Goal: Information Seeking & Learning: Learn about a topic

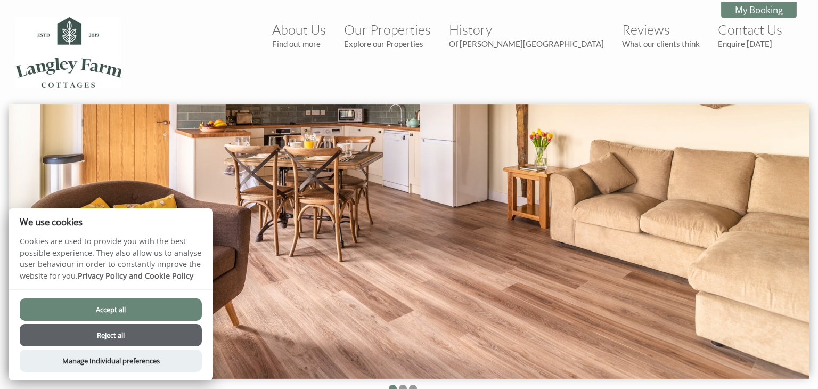
click at [187, 300] on button "Accept all" at bounding box center [111, 309] width 182 height 22
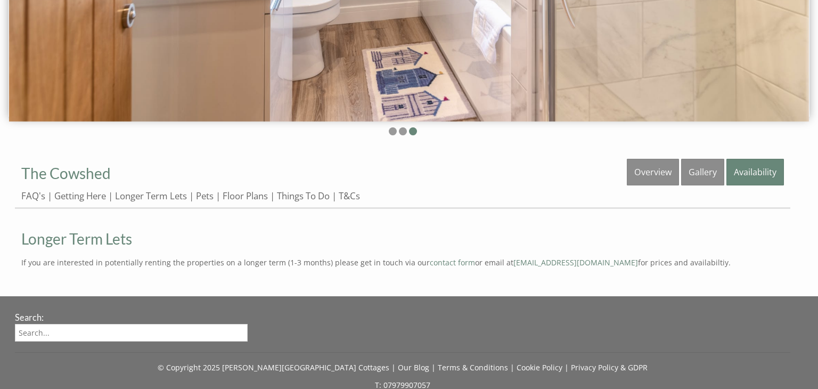
scroll to position [236, 0]
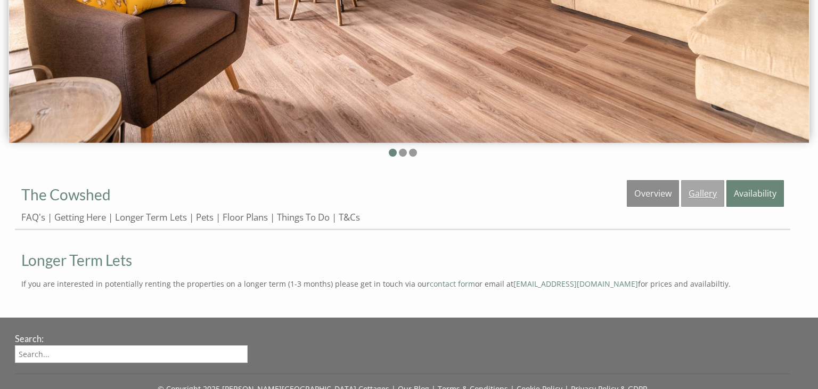
click at [700, 196] on link "Gallery" at bounding box center [702, 193] width 43 height 27
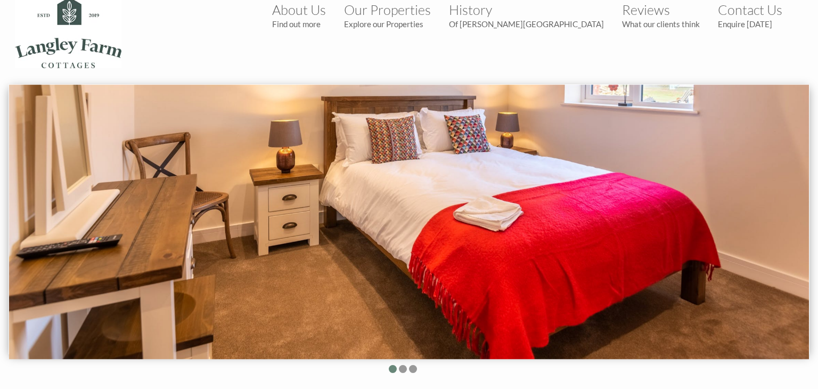
scroll to position [21, 0]
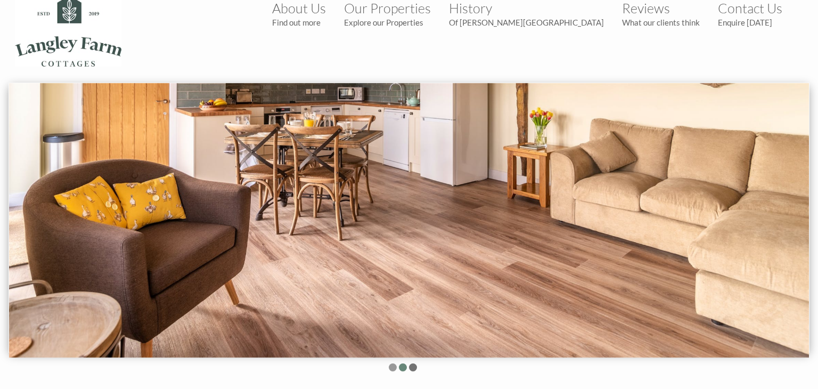
click at [414, 369] on li at bounding box center [413, 367] width 8 height 8
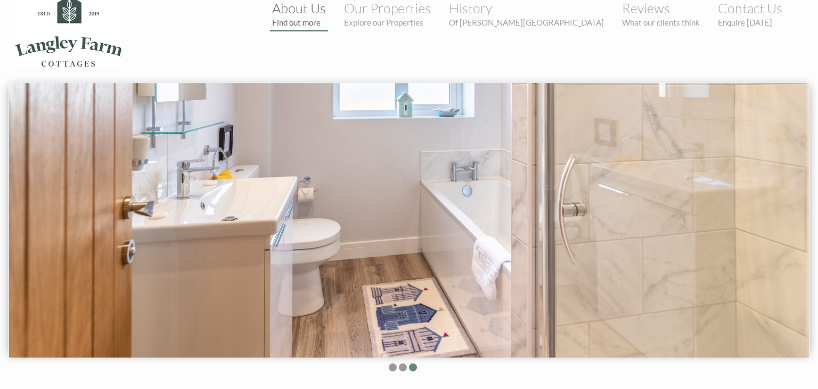
click at [326, 20] on small "Find out more" at bounding box center [299, 23] width 54 height 10
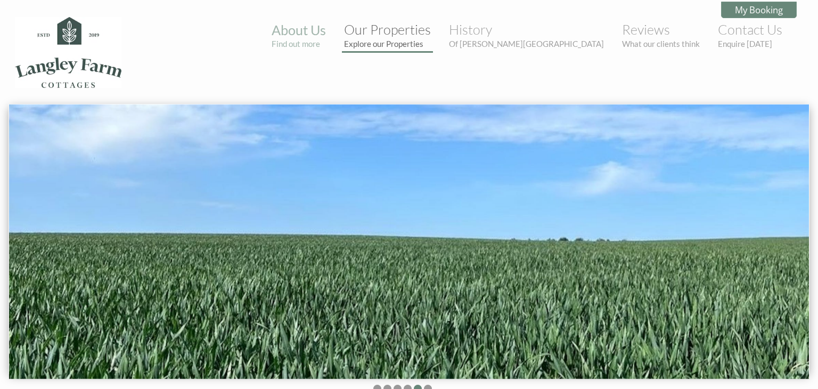
click at [431, 28] on link "Our Properties Explore our Properties" at bounding box center [387, 34] width 87 height 27
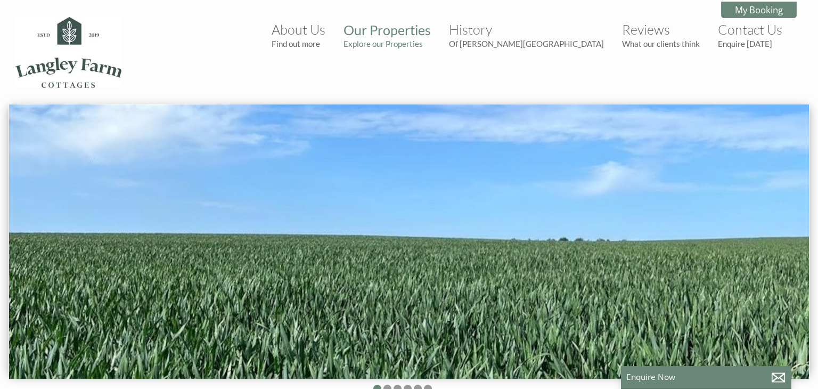
scroll to position [0, 9]
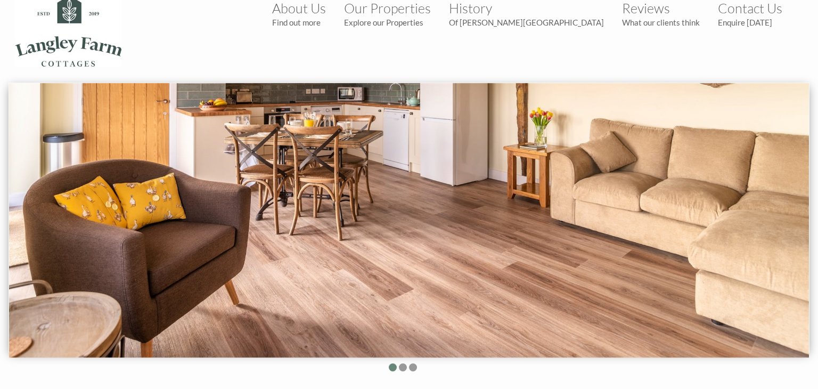
scroll to position [236, 0]
